Goal: Find specific page/section: Find specific page/section

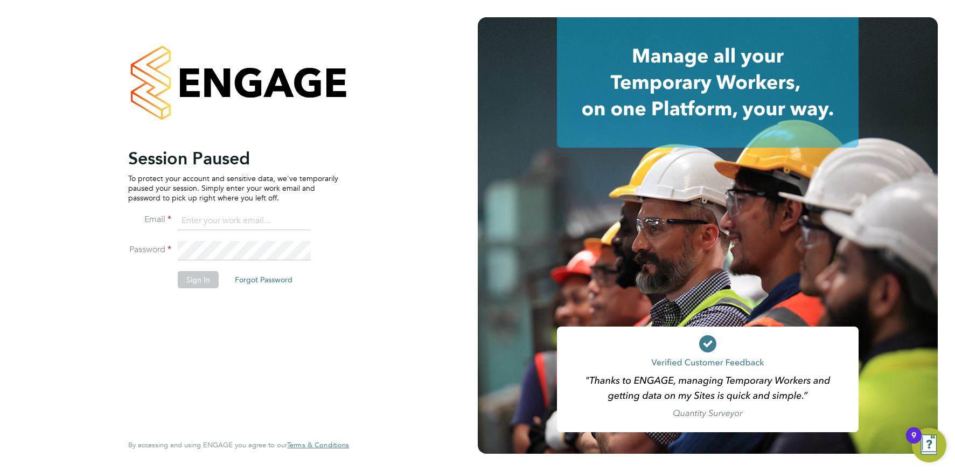
click at [225, 218] on input at bounding box center [244, 220] width 133 height 19
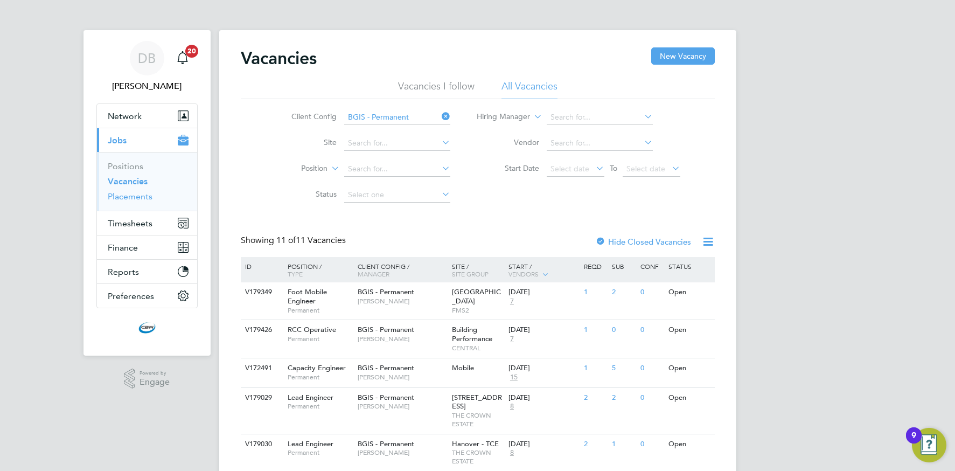
click at [132, 194] on link "Placements" at bounding box center [130, 196] width 45 height 10
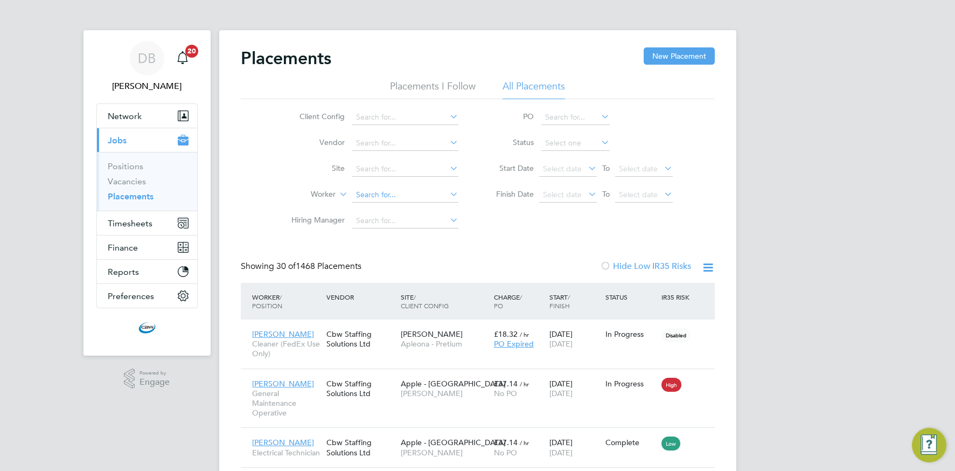
click at [375, 196] on input at bounding box center [405, 194] width 106 height 15
type input "watts"
